Goal: Task Accomplishment & Management: Complete application form

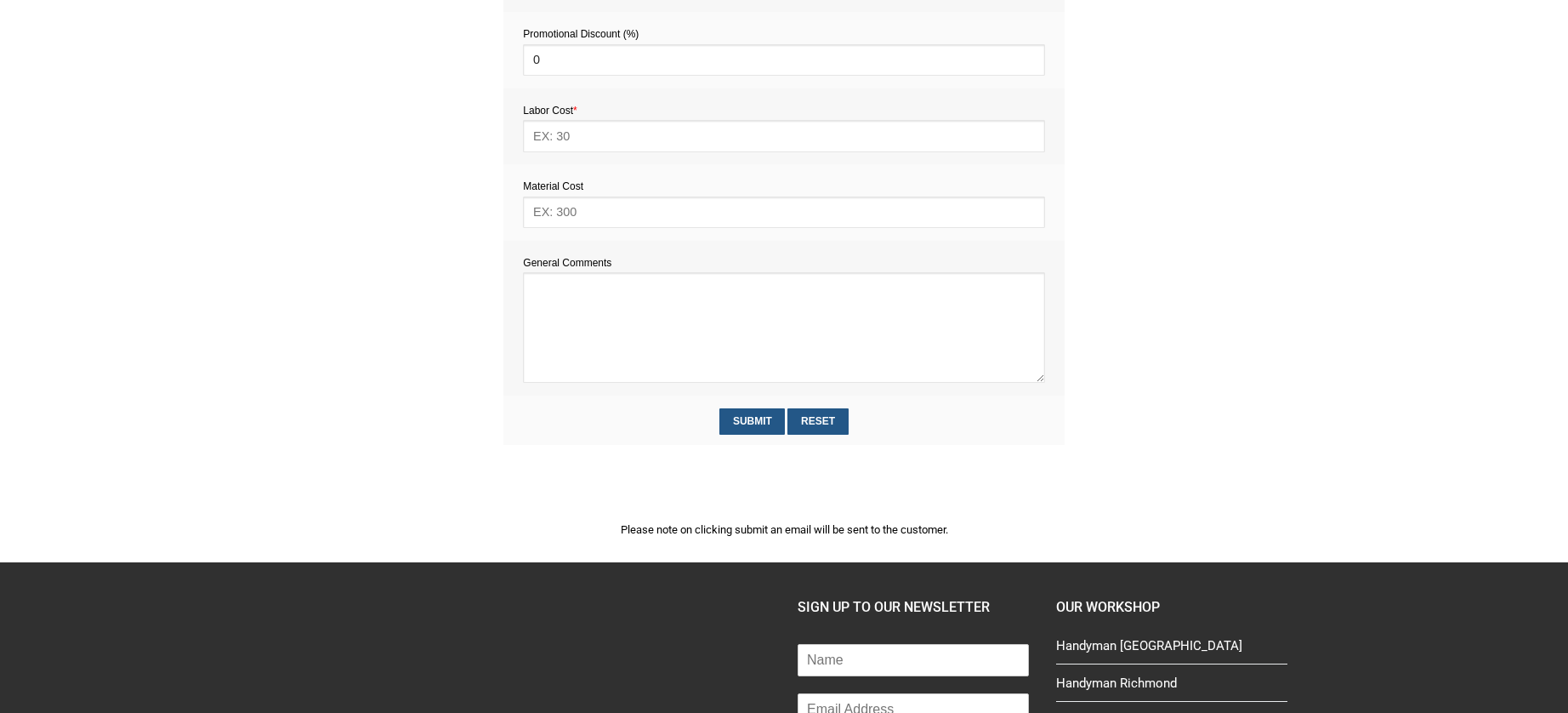
scroll to position [945, 0]
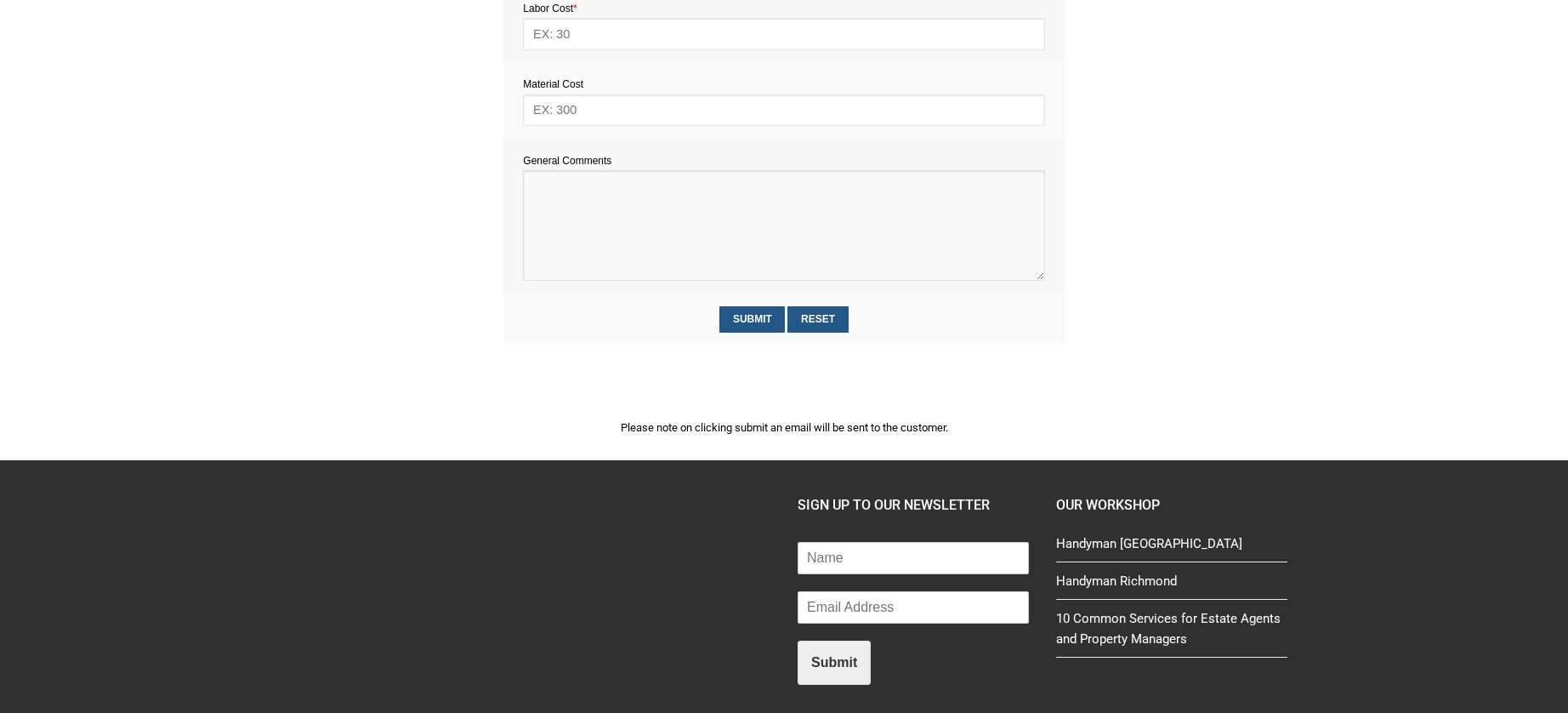
paste textarea "Estimate provision for a professional handyman (service call out and labour) to…"
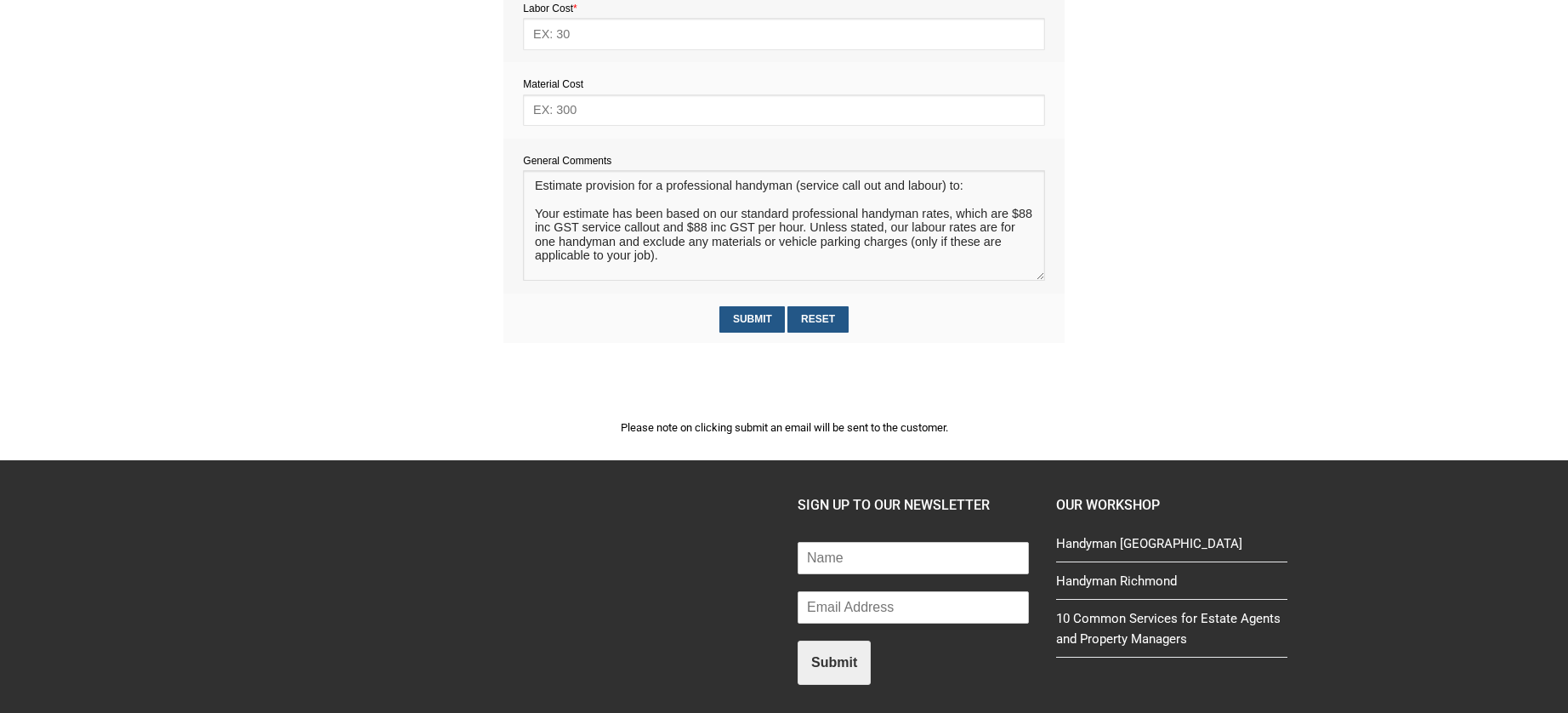
scroll to position [25, 0]
click at [555, 193] on textarea at bounding box center [784, 225] width 521 height 111
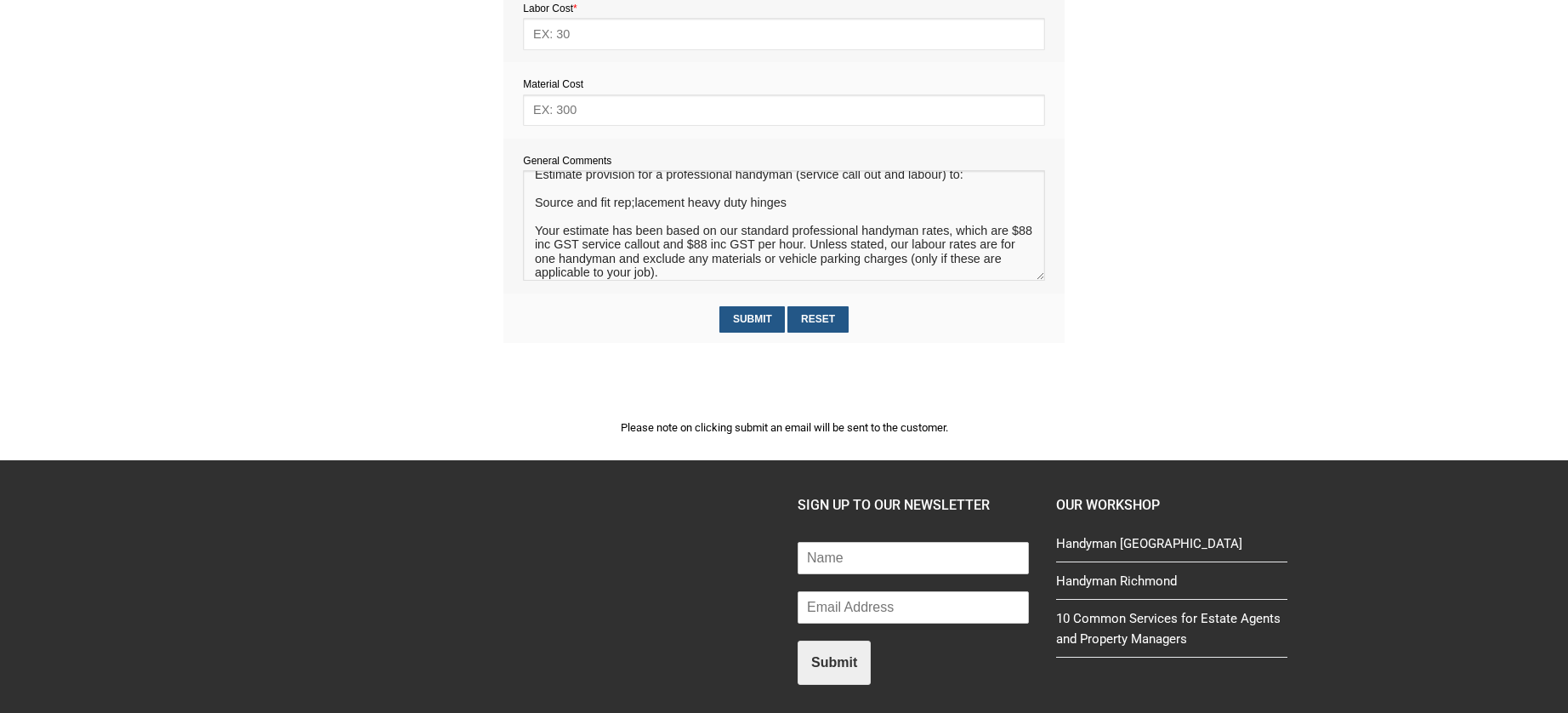
click at [636, 211] on textarea at bounding box center [784, 225] width 521 height 111
click at [795, 208] on textarea at bounding box center [784, 225] width 521 height 111
click at [533, 207] on textarea at bounding box center [784, 225] width 521 height 111
type textarea "Estimate provision for a professional handyman (service call out and labour) to…"
click at [577, 110] on input "text" at bounding box center [784, 110] width 521 height 32
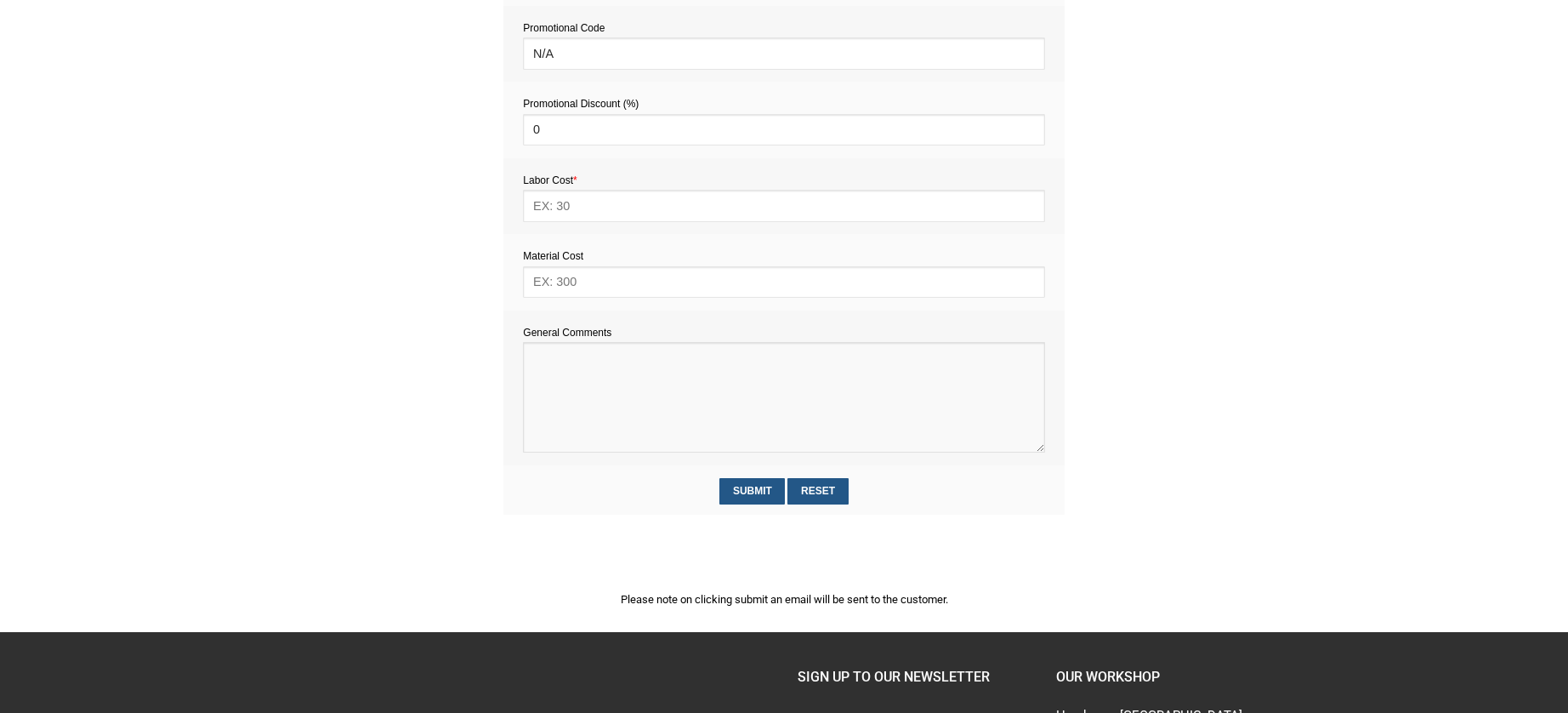
paste textarea "Estimate provision for a professional handyman (service call out and labour) to…"
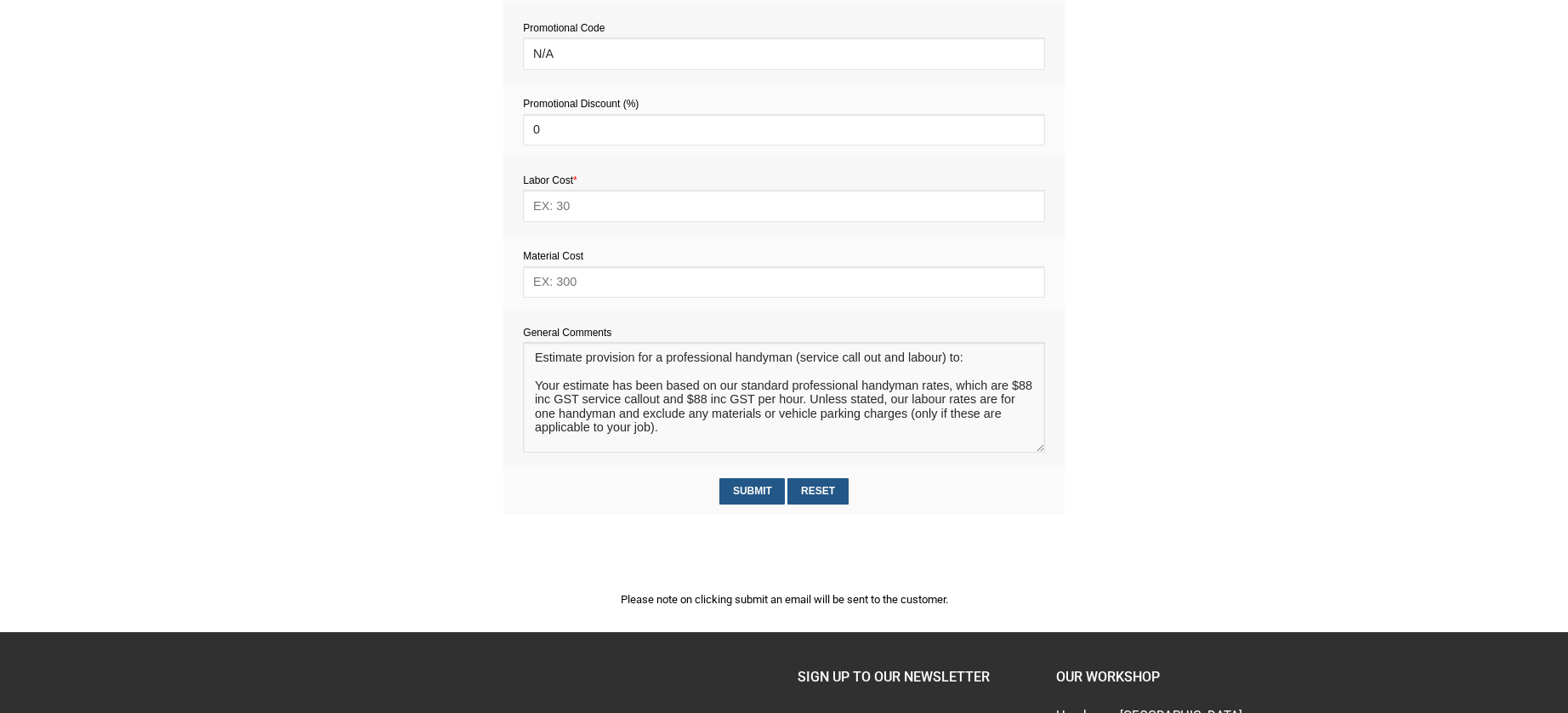
scroll to position [25, 0]
click at [548, 360] on textarea at bounding box center [784, 398] width 521 height 111
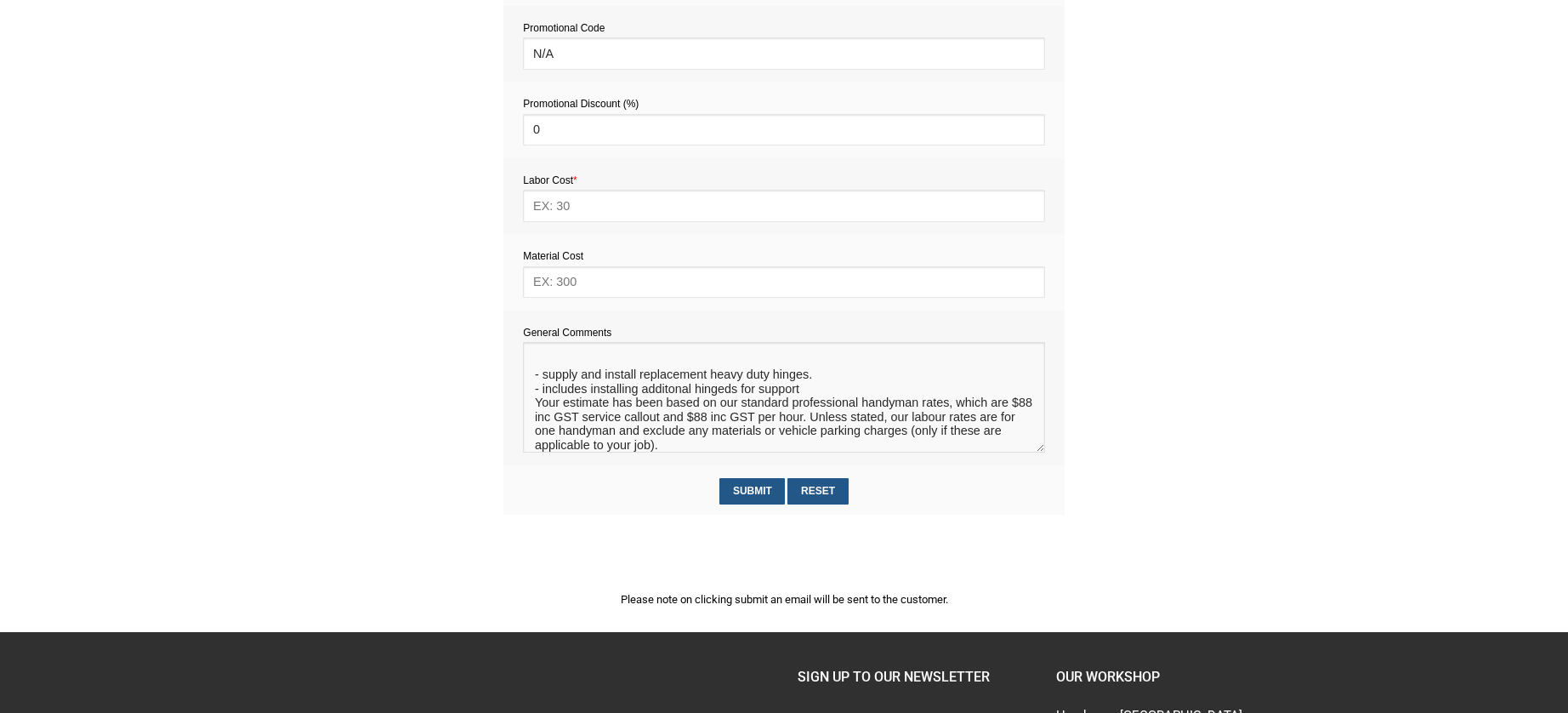
type textarea "Estimate provision for a professional handyman (service call out and labour) to…"
click at [584, 279] on input "text" at bounding box center [784, 282] width 521 height 32
type input "6"
type input "70"
click at [547, 208] on input "text" at bounding box center [784, 205] width 521 height 32
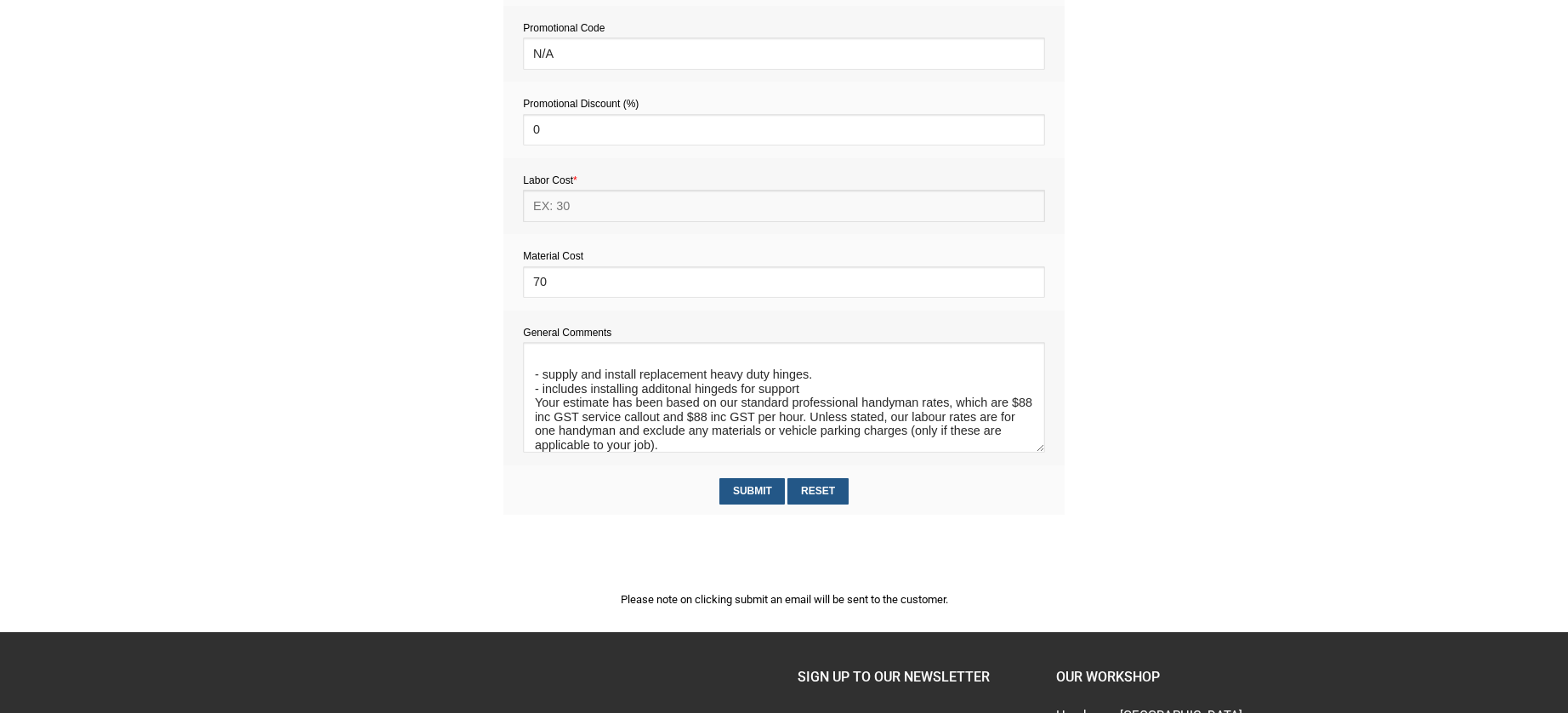
click at [544, 212] on input "text" at bounding box center [784, 205] width 521 height 32
type input "330"
click at [551, 277] on input "70" at bounding box center [784, 282] width 521 height 32
type input "7"
type input "65"
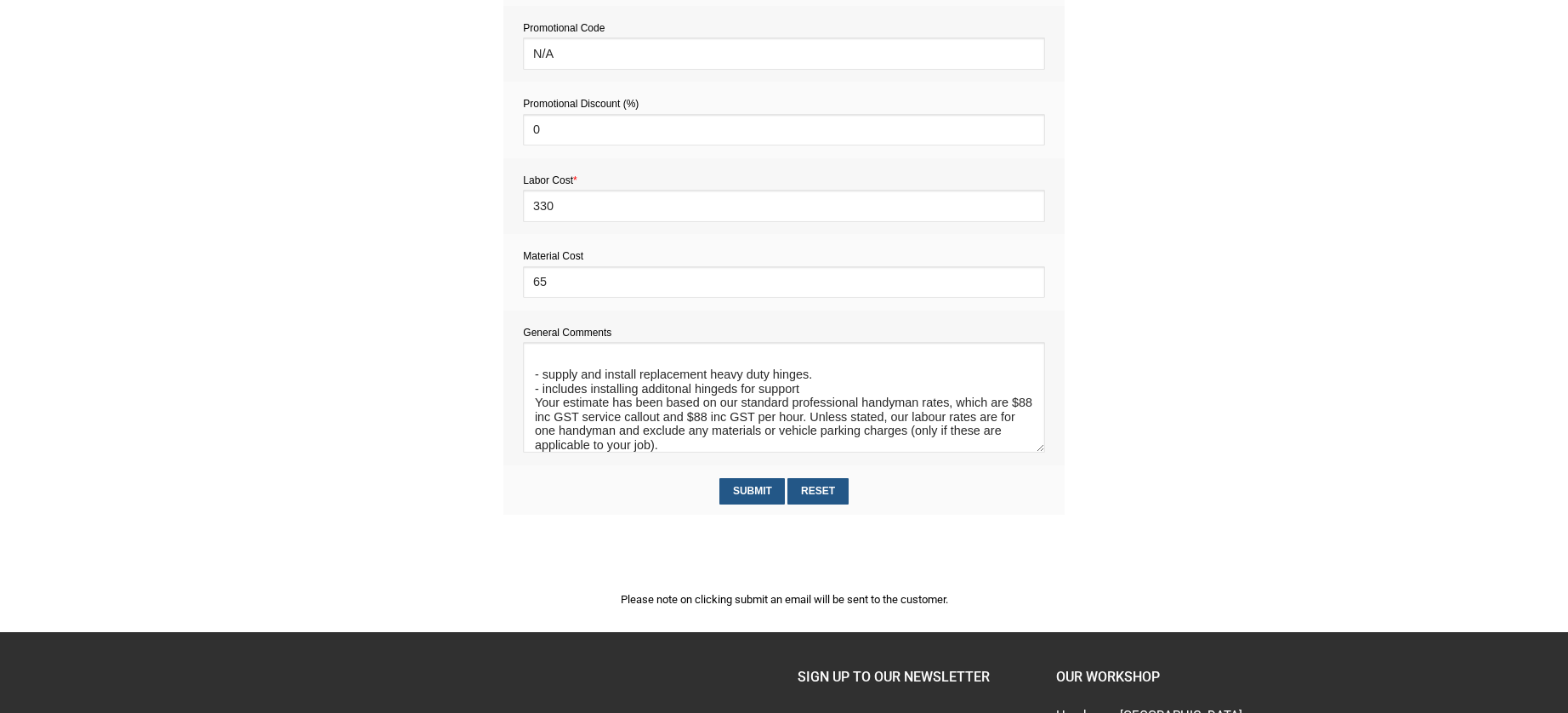
drag, startPoint x: 762, startPoint y: 490, endPoint x: 637, endPoint y: 514, distance: 127.3
click at [637, 517] on div "Small Quotation Form Request_ID 3777011000132832001 Promotional Code N/A Promot…" at bounding box center [784, 254] width 561 height 584
click at [671, 406] on textarea at bounding box center [784, 398] width 521 height 111
click at [732, 410] on textarea at bounding box center [784, 398] width 521 height 111
click at [802, 410] on textarea at bounding box center [784, 398] width 521 height 111
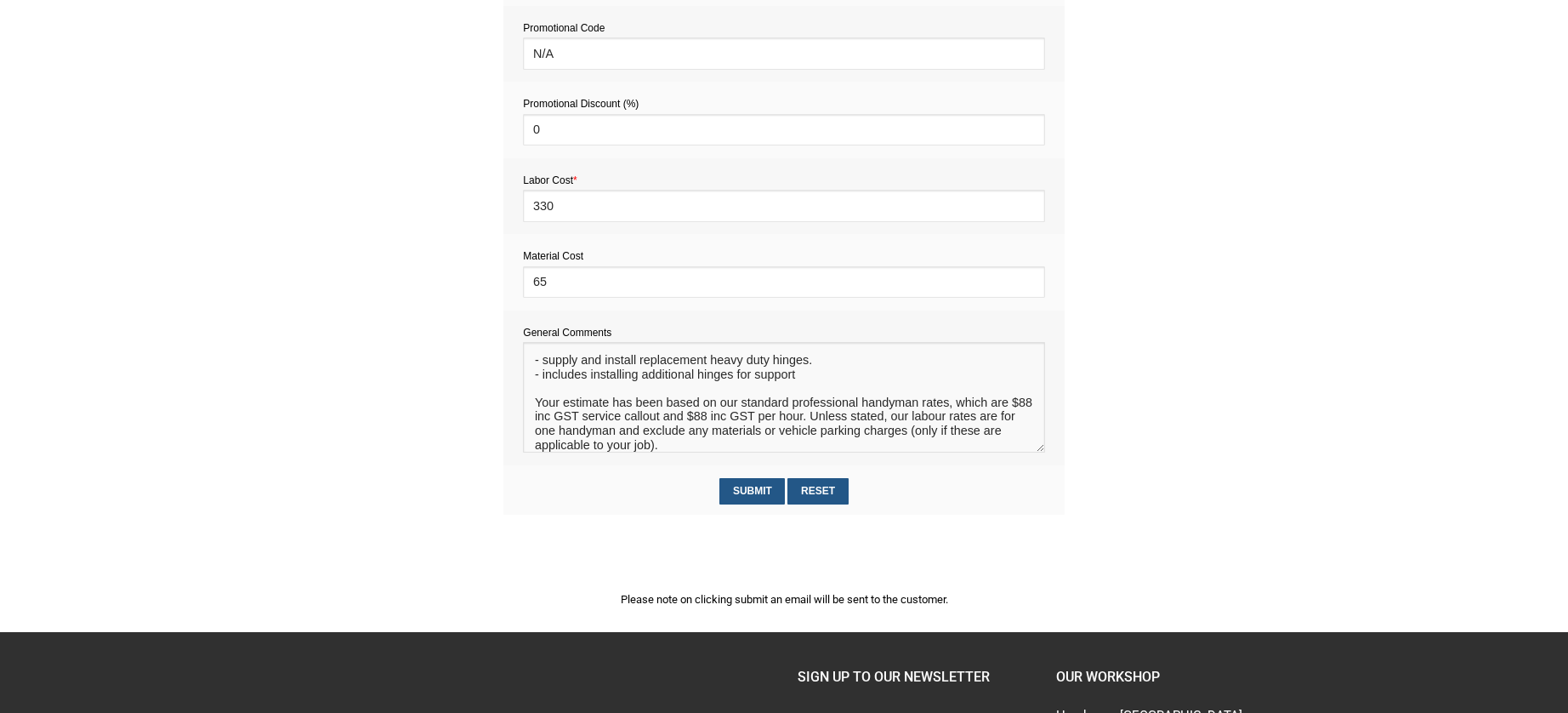
scroll to position [81, 0]
type textarea "Estimate provision for a professional handyman (service call out and labour) to…"
click at [742, 488] on input "Submit" at bounding box center [752, 490] width 65 height 26
